Goal: Find specific page/section: Find specific page/section

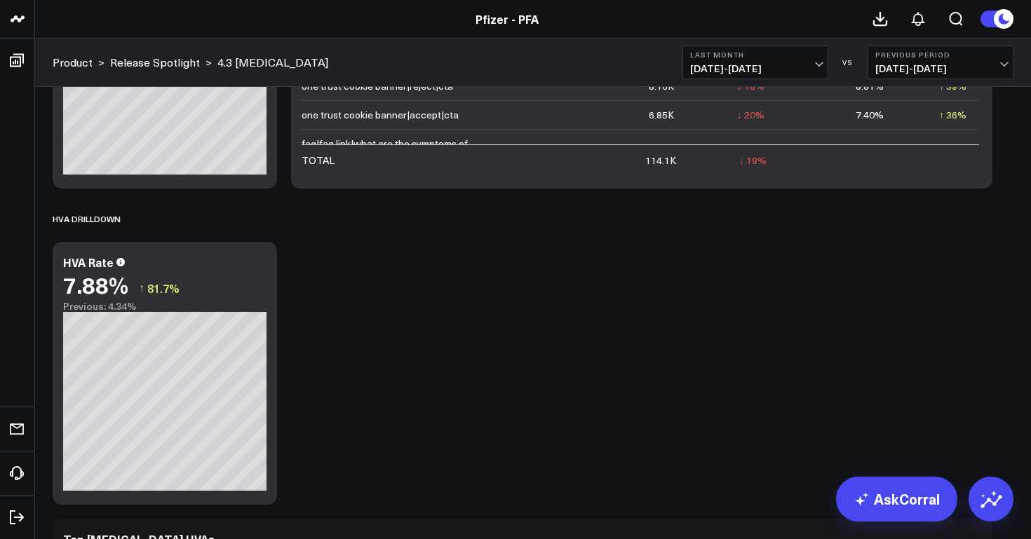
scroll to position [3579, 0]
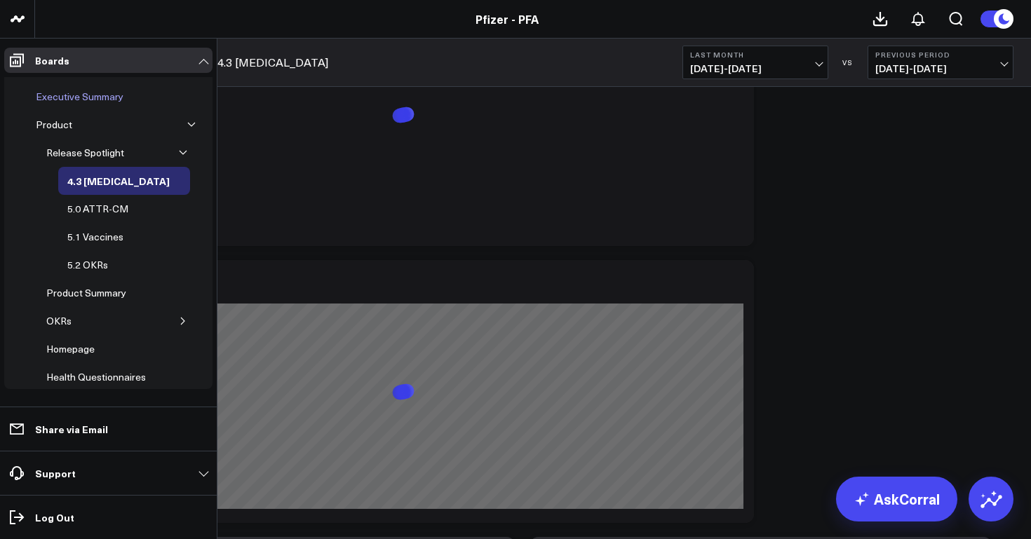
click at [97, 100] on div "Executive Summary" at bounding box center [79, 96] width 95 height 17
